Goal: Check status: Check status

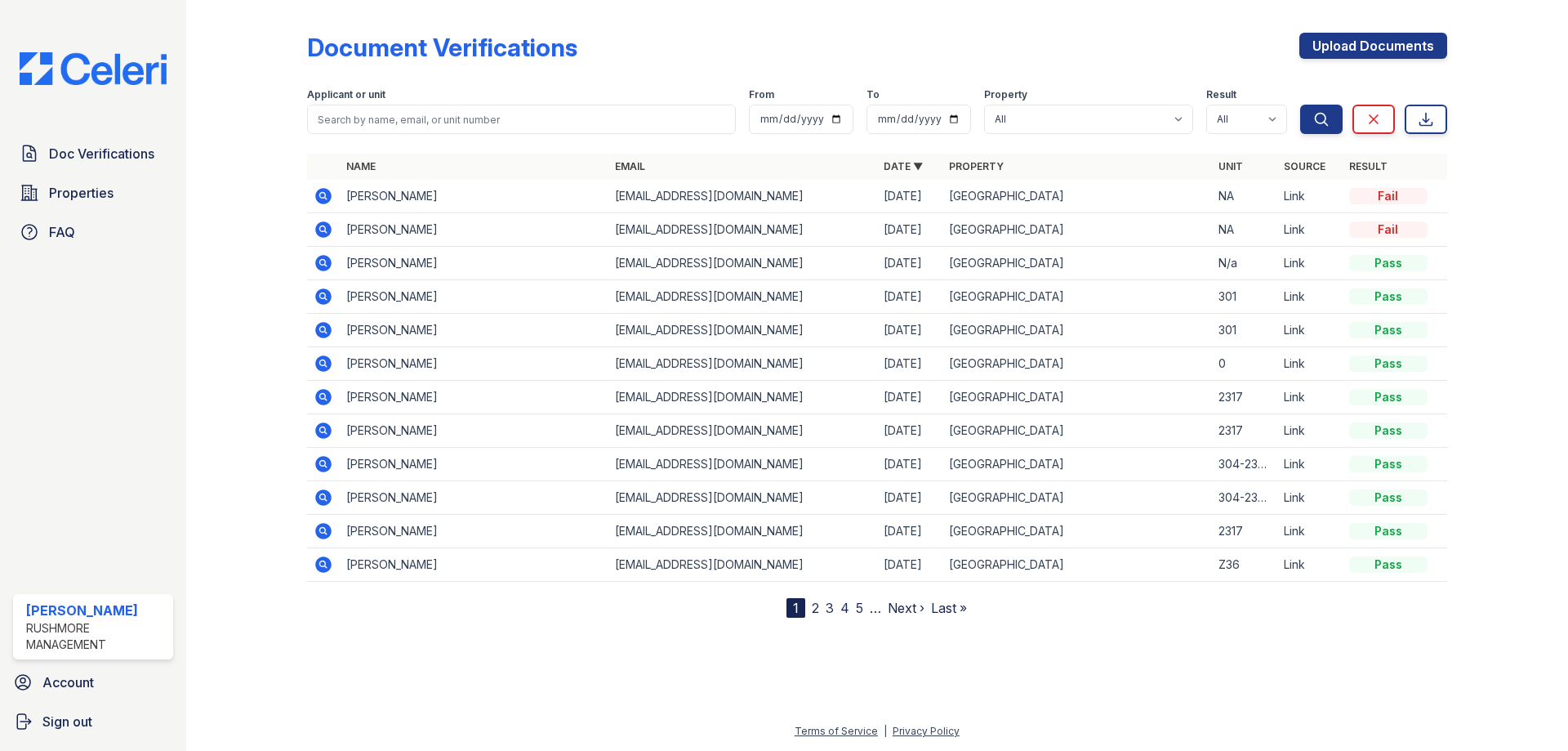
click at [93, 58] on img at bounding box center [93, 68] width 173 height 32
click at [326, 199] on icon at bounding box center [323, 195] width 19 height 19
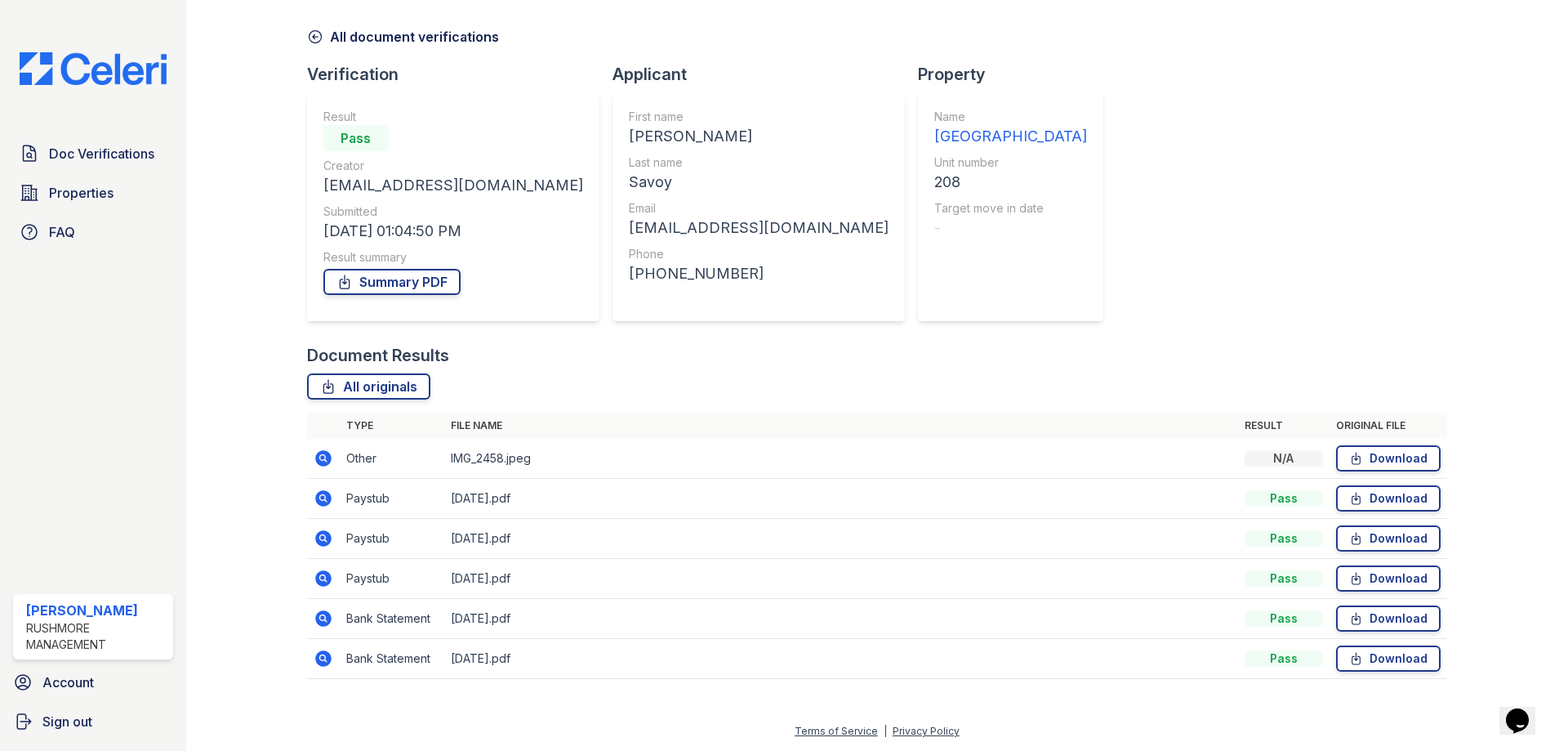
click at [314, 462] on icon at bounding box center [323, 457] width 19 height 19
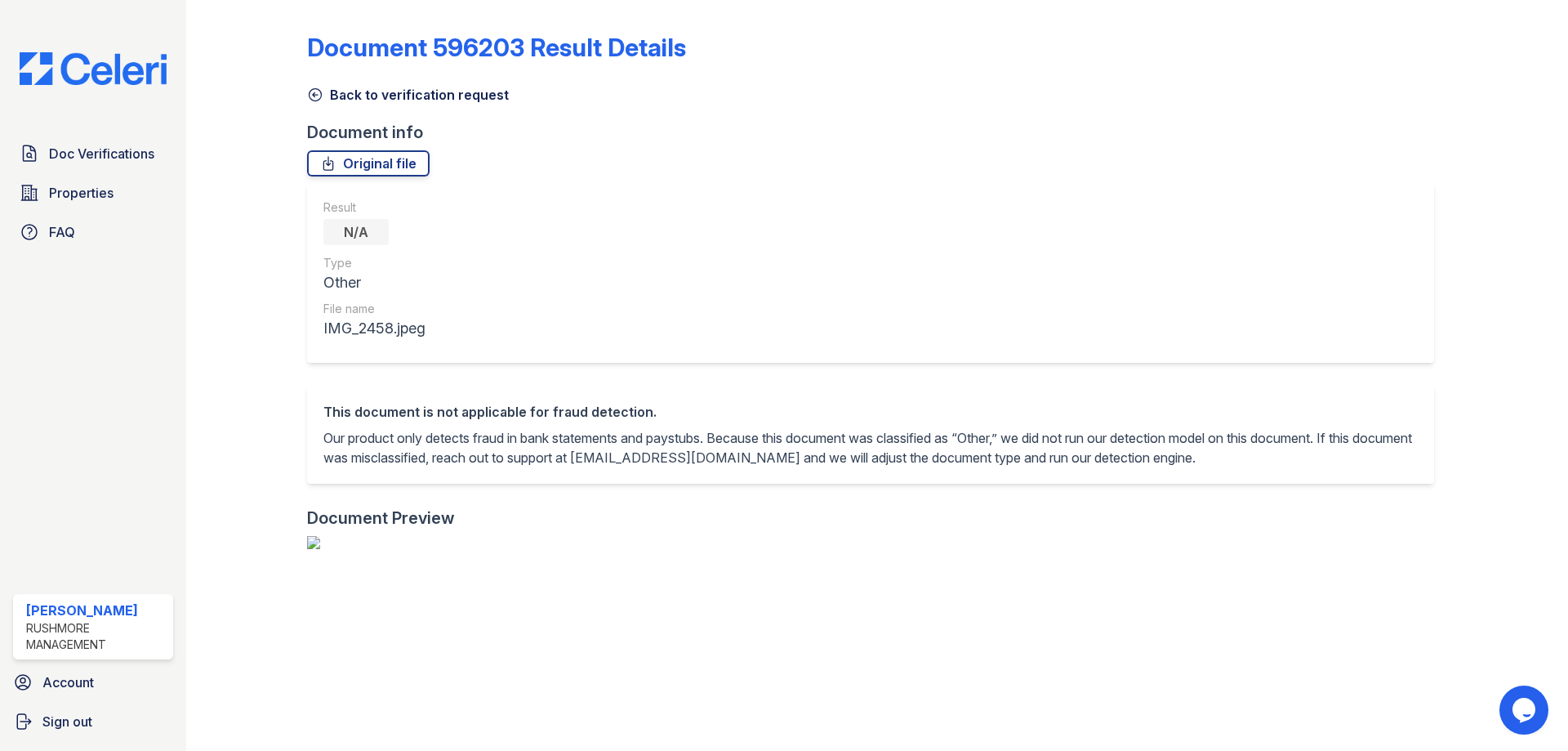
click at [315, 94] on icon at bounding box center [316, 95] width 17 height 17
